Goal: Check status: Check status

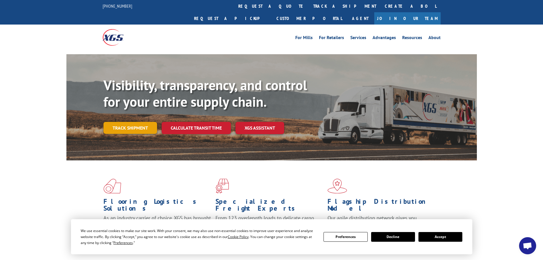
click at [133, 122] on link "Track shipment" at bounding box center [130, 128] width 54 height 12
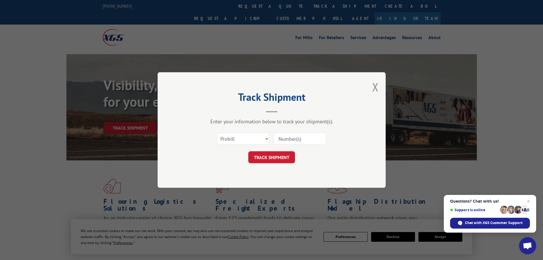
click at [319, 140] on input at bounding box center [300, 138] width 52 height 12
type input "17466729"
click at [272, 156] on button "TRACK SHIPMENT" at bounding box center [271, 157] width 47 height 12
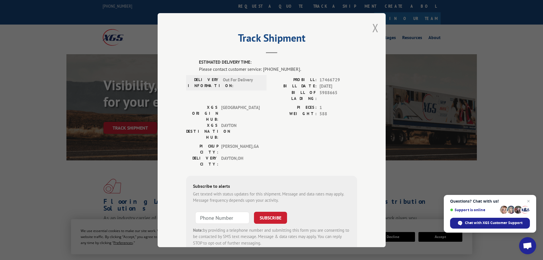
click at [374, 28] on button "Close modal" at bounding box center [375, 27] width 6 height 15
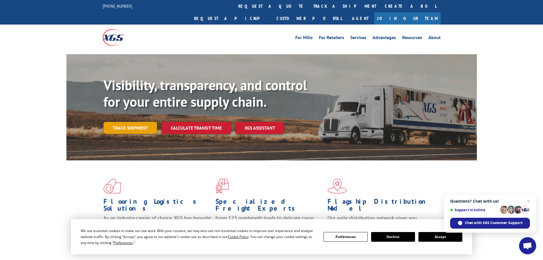
click at [135, 122] on link "Track shipment" at bounding box center [130, 128] width 54 height 12
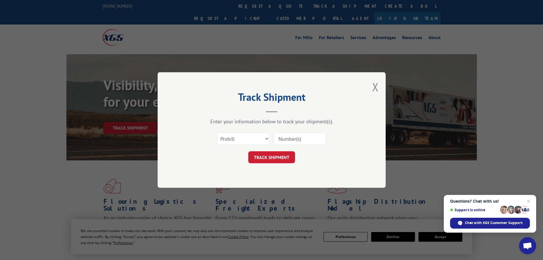
click at [306, 140] on input at bounding box center [300, 138] width 52 height 12
type input "17227266"
click at [270, 158] on button "TRACK SHIPMENT" at bounding box center [271, 157] width 47 height 12
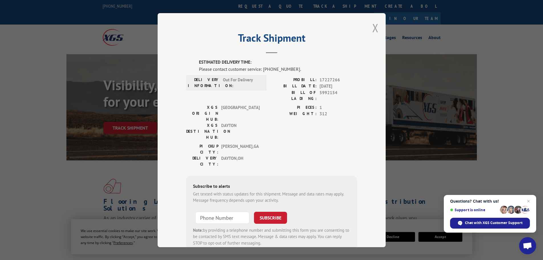
click at [374, 29] on button "Close modal" at bounding box center [375, 27] width 6 height 15
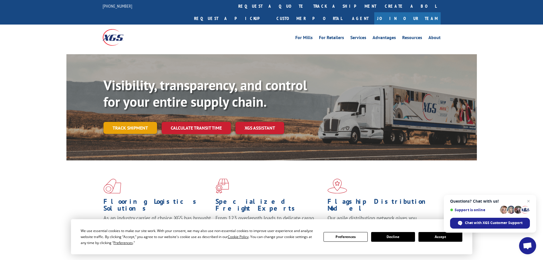
click at [132, 122] on link "Track shipment" at bounding box center [130, 128] width 54 height 12
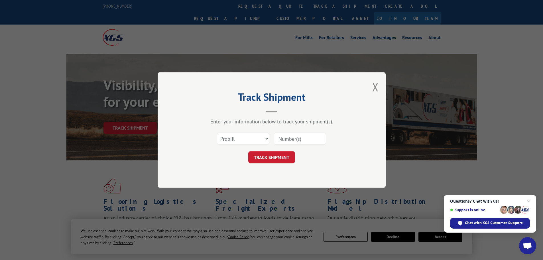
click at [314, 140] on input at bounding box center [300, 138] width 52 height 12
type input "17227265"
click at [266, 156] on button "TRACK SHIPMENT" at bounding box center [271, 157] width 47 height 12
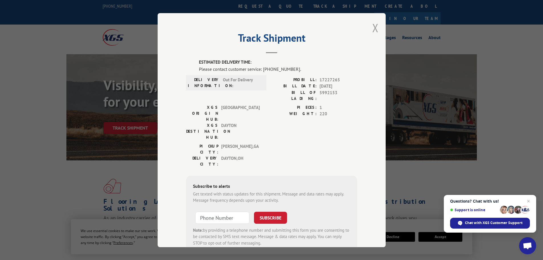
click at [376, 29] on button "Close modal" at bounding box center [375, 27] width 6 height 15
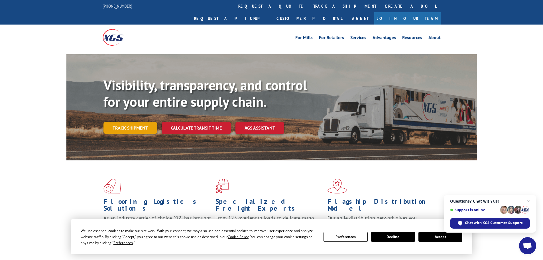
click at [127, 122] on link "Track shipment" at bounding box center [130, 128] width 54 height 12
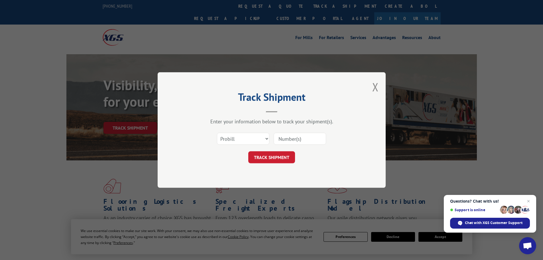
click at [310, 143] on input at bounding box center [300, 138] width 52 height 12
type input "17227605"
click at [275, 155] on button "TRACK SHIPMENT" at bounding box center [271, 157] width 47 height 12
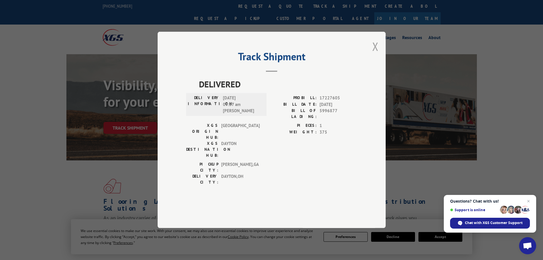
click at [376, 54] on button "Close modal" at bounding box center [375, 46] width 6 height 15
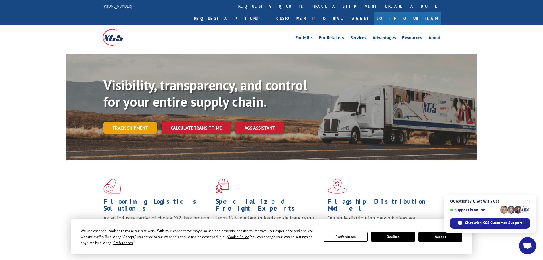
click at [125, 122] on link "Track shipment" at bounding box center [130, 128] width 54 height 12
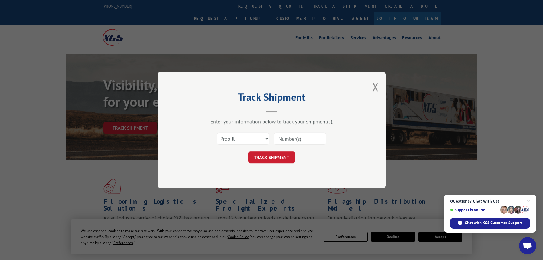
click at [318, 138] on input at bounding box center [300, 138] width 52 height 12
type input "17468075"
click at [275, 155] on button "TRACK SHIPMENT" at bounding box center [271, 157] width 47 height 12
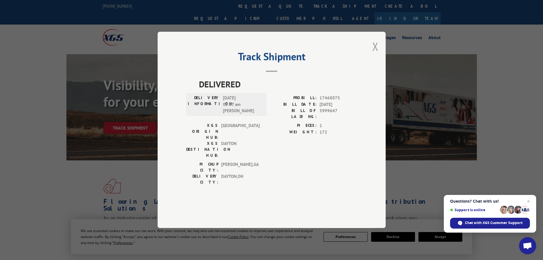
click at [377, 54] on button "Close modal" at bounding box center [375, 46] width 6 height 15
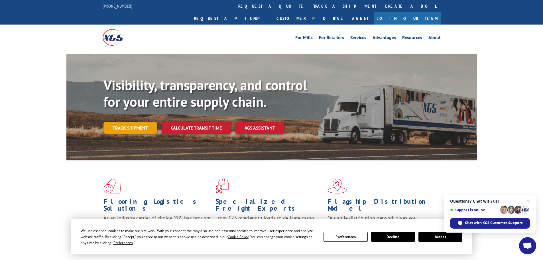
click at [129, 122] on link "Track shipment" at bounding box center [130, 128] width 54 height 12
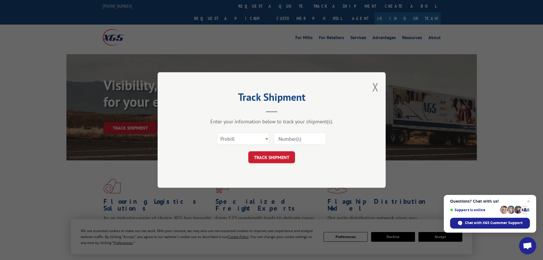
click at [315, 139] on input at bounding box center [300, 138] width 52 height 12
type input "17228035"
click at [263, 159] on button "TRACK SHIPMENT" at bounding box center [271, 157] width 47 height 12
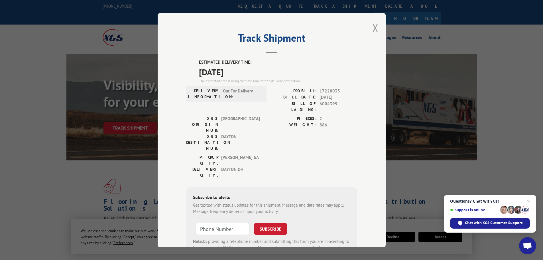
click at [373, 31] on button "Close modal" at bounding box center [375, 27] width 6 height 15
